Goal: Task Accomplishment & Management: Use online tool/utility

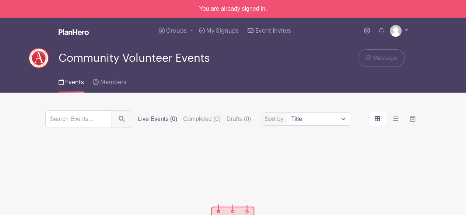
click at [266, 151] on div at bounding box center [232, 196] width 375 height 100
click at [182, 27] on link "Groups" at bounding box center [176, 31] width 40 height 27
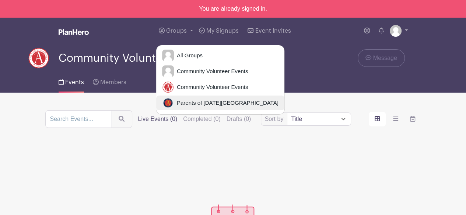
click at [202, 102] on span "Parents of [DATE][GEOGRAPHIC_DATA]" at bounding box center [226, 103] width 105 height 8
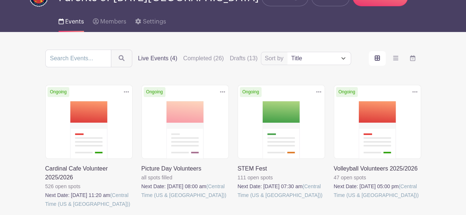
scroll to position [74, 0]
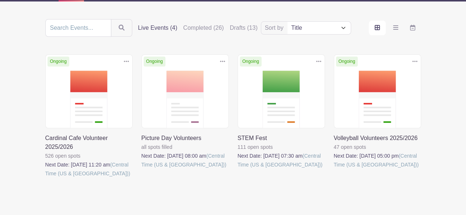
click at [334, 169] on link at bounding box center [334, 169] width 0 height 0
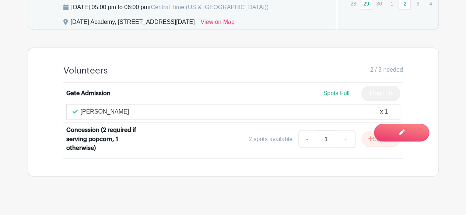
scroll to position [578, 0]
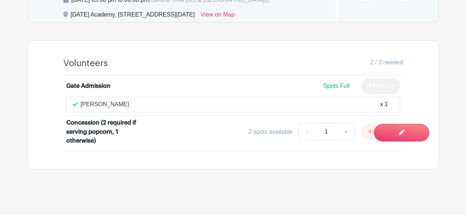
click at [50, 102] on div "Gate Admission Spots Full Sign Up [PERSON_NAME] x 1 Concession (2 required if s…" at bounding box center [233, 113] width 375 height 76
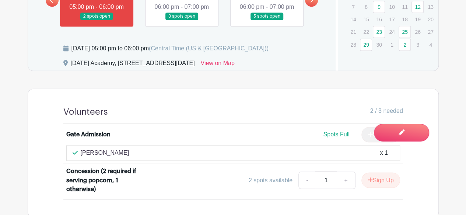
scroll to position [504, 0]
